Goal: Find contact information: Find contact information

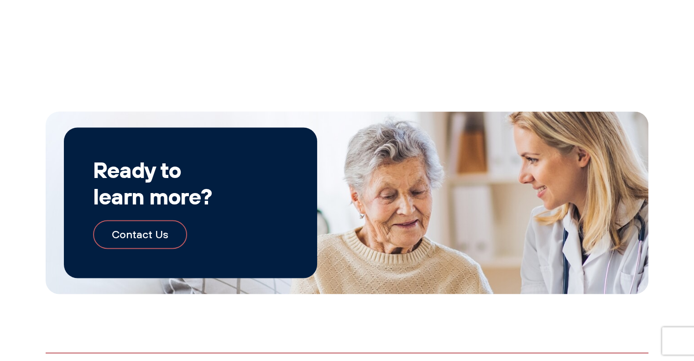
scroll to position [1631, 0]
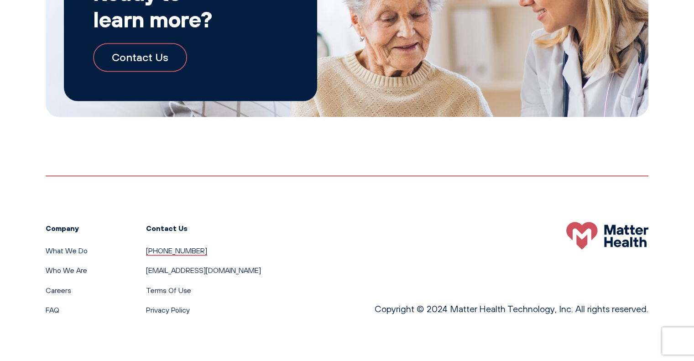
drag, startPoint x: 191, startPoint y: 248, endPoint x: 146, endPoint y: 253, distance: 45.0
click at [146, 253] on li "[PHONE_NUMBER]" at bounding box center [203, 251] width 115 height 12
copy link "[PHONE_NUMBER]"
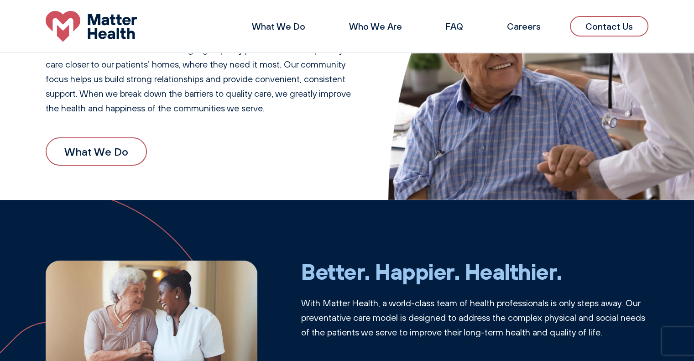
scroll to position [0, 0]
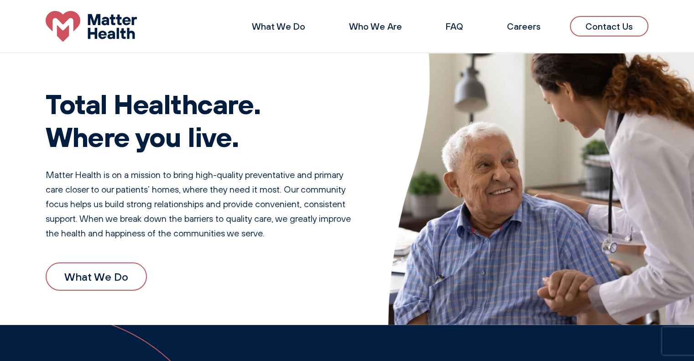
click at [617, 25] on link "Contact Us" at bounding box center [609, 26] width 78 height 21
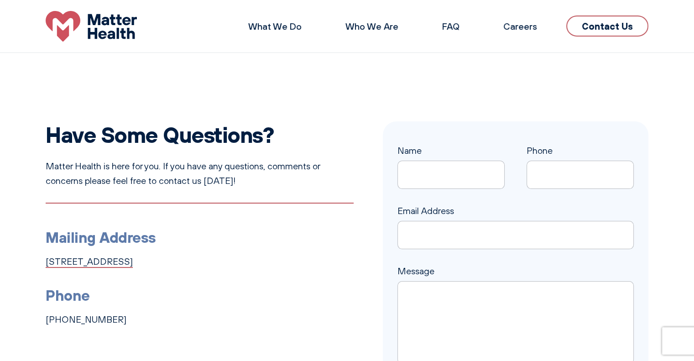
drag, startPoint x: 44, startPoint y: 264, endPoint x: 158, endPoint y: 265, distance: 114.0
click at [158, 265] on div "Have Some Questions? Matter Health is here for you. If you have any questions, …" at bounding box center [347, 271] width 694 height 300
copy link "1131 4th Ave South, Suite 210"
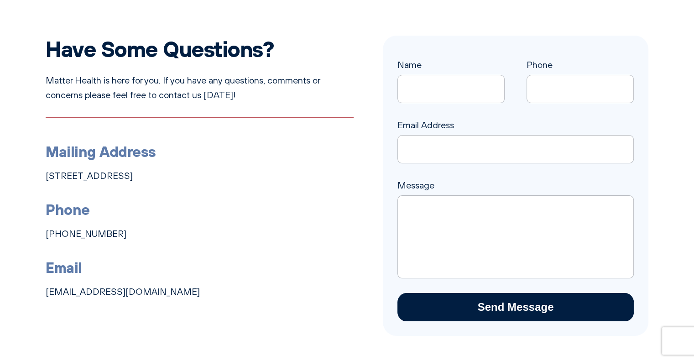
scroll to position [112, 0]
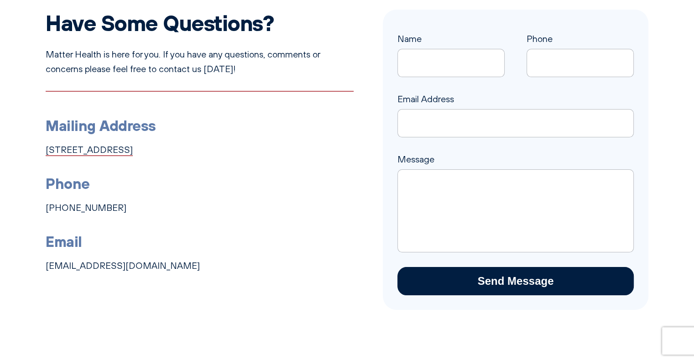
drag, startPoint x: 241, startPoint y: 149, endPoint x: 216, endPoint y: 151, distance: 24.7
click at [216, 151] on li "Mailing Address 1131 4th Ave South, Suite 210, Nashville, TN 37210" at bounding box center [200, 135] width 308 height 43
click at [251, 162] on ul "Mailing Address 1131 4th Ave South, Suite 210, Nashville, TN 37210 Phone 615-57…" at bounding box center [200, 182] width 308 height 182
drag, startPoint x: 241, startPoint y: 151, endPoint x: 219, endPoint y: 152, distance: 22.0
click at [219, 152] on li "Mailing Address 1131 4th Ave South, Suite 210, Nashville, TN 37210" at bounding box center [200, 135] width 308 height 43
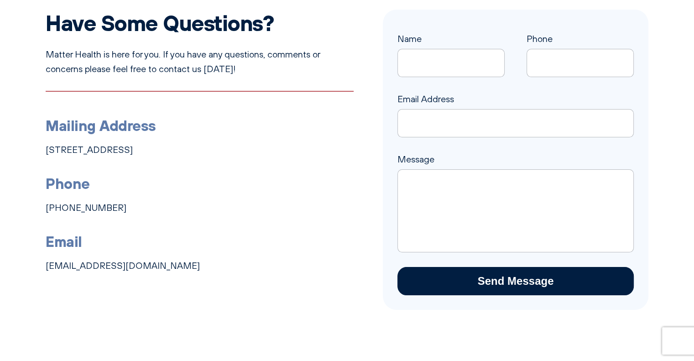
copy link "37210"
